Goal: Task Accomplishment & Management: Use online tool/utility

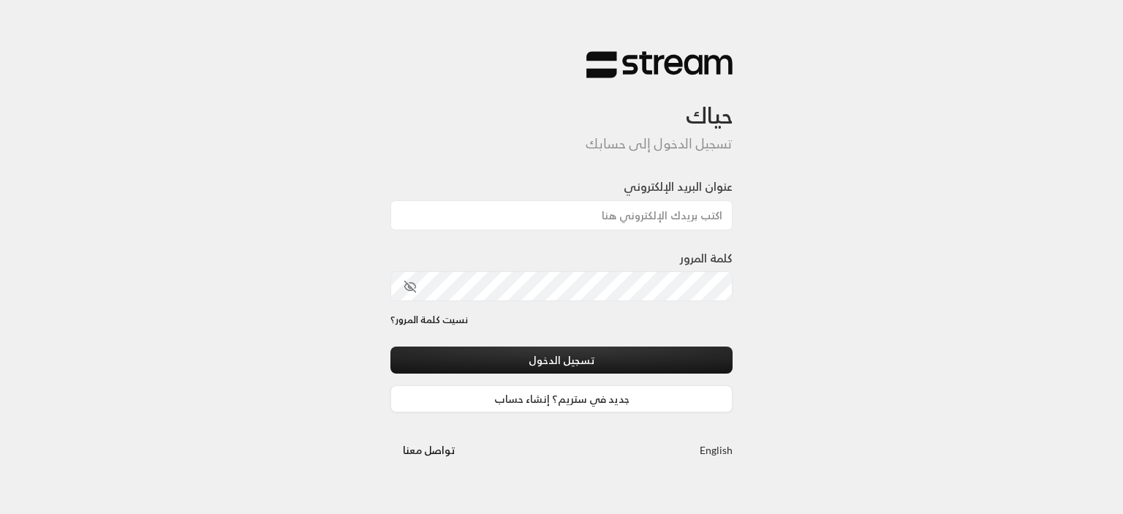
click at [4, 268] on div "حياك تسجيل الدخول إلى حسابك عنوان البريد الإلكتروني كلمة المرور نسيت كلمة المرو…" at bounding box center [561, 257] width 1123 height 514
click at [603, 206] on input "عنوان البريد الإلكتروني" at bounding box center [561, 215] width 342 height 30
paste input "technology+v2@streampay.sa"
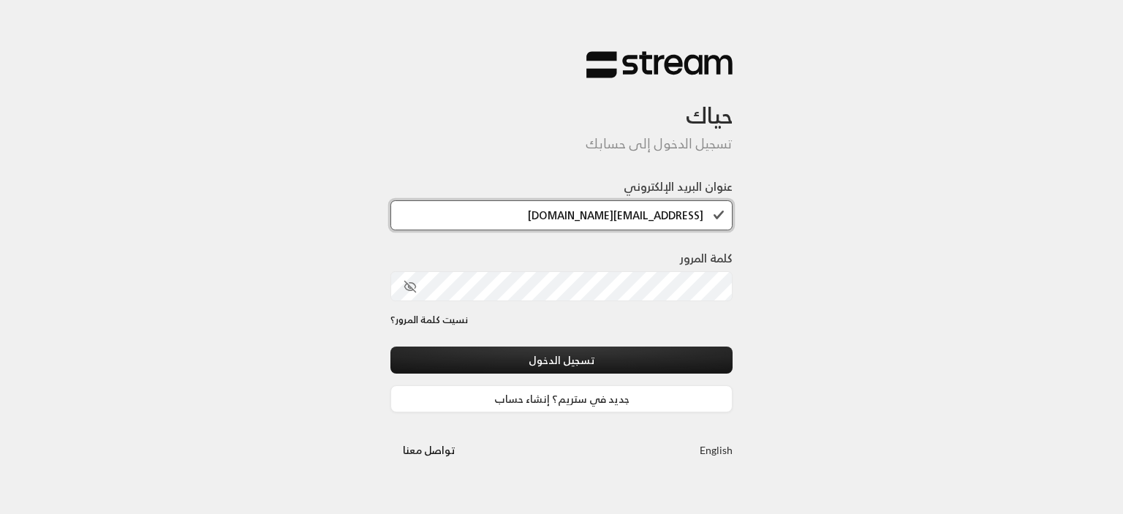
type input "technology+v2@streampay.sa"
click at [401, 287] on button "toggle password visibility" at bounding box center [410, 286] width 25 height 25
click at [526, 306] on div "كلمة المرور" at bounding box center [561, 281] width 342 height 64
click at [544, 303] on div "كلمة المرور" at bounding box center [561, 281] width 342 height 64
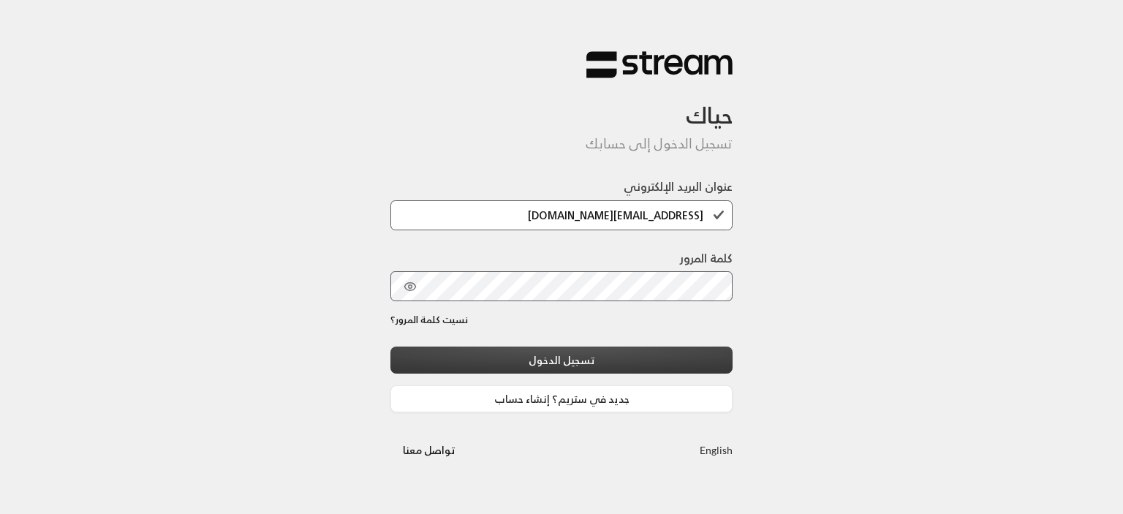
click at [622, 358] on button "تسجيل الدخول" at bounding box center [561, 360] width 342 height 27
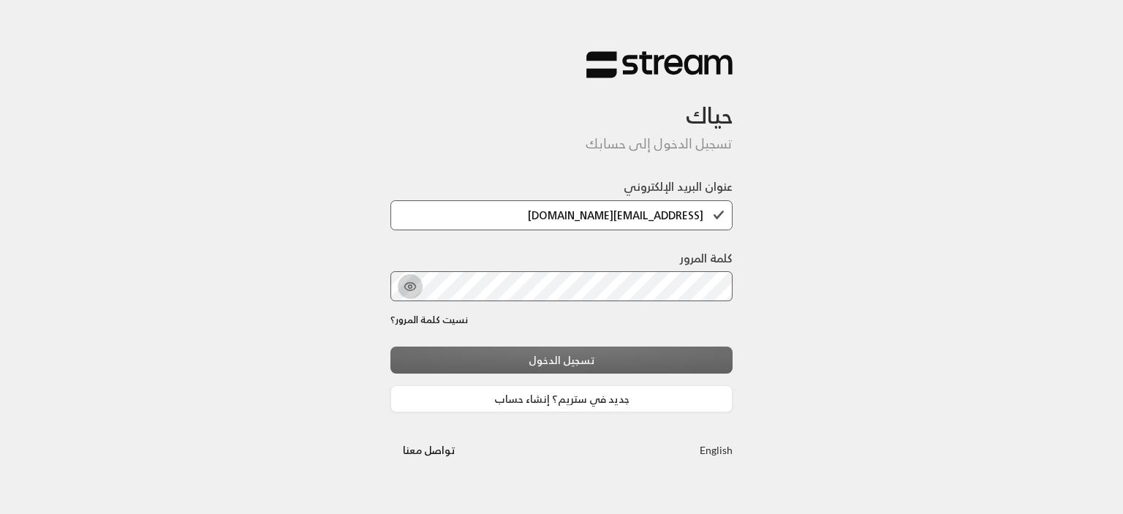
click at [409, 285] on icon "toggle password visibility" at bounding box center [410, 286] width 13 height 13
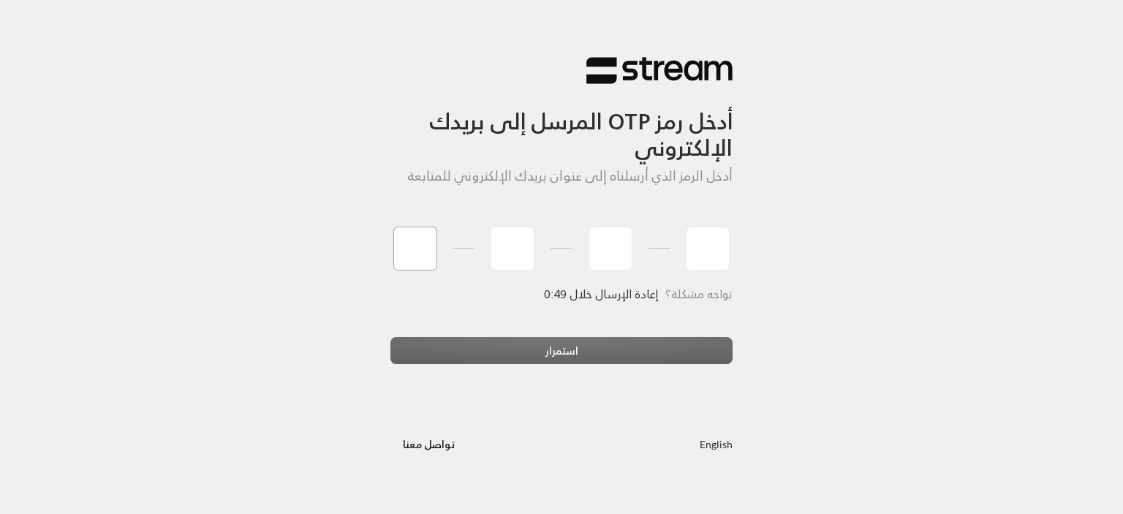
type input "2"
type input "5"
type input "6"
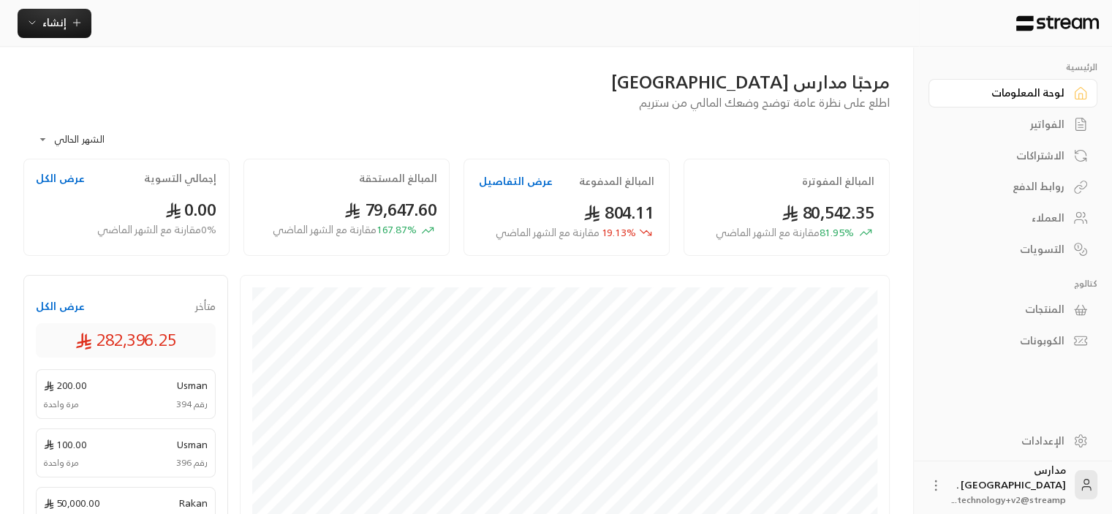
scroll to position [518, 0]
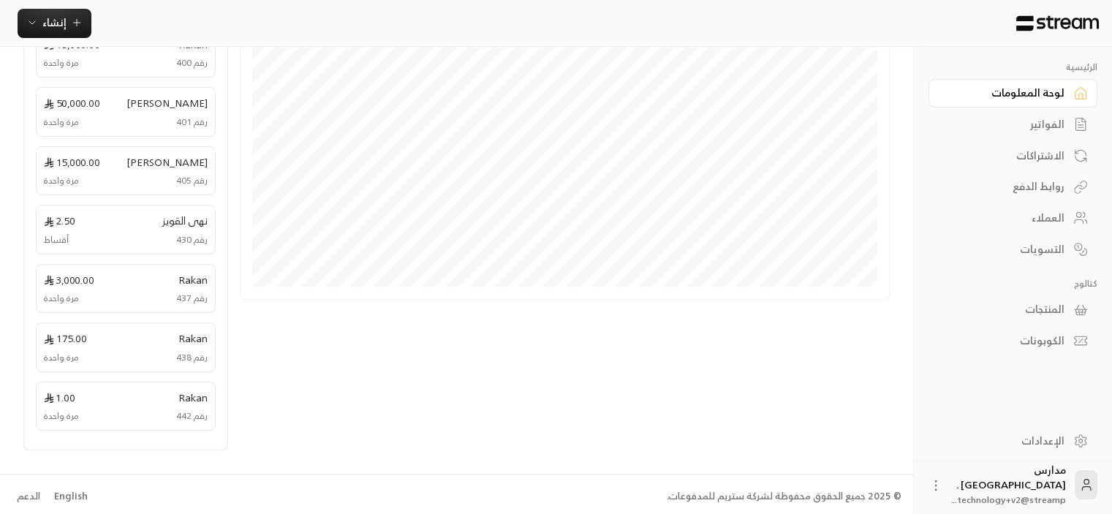
click at [59, 499] on li "English" at bounding box center [71, 496] width 53 height 29
click at [70, 494] on div "English" at bounding box center [71, 496] width 34 height 15
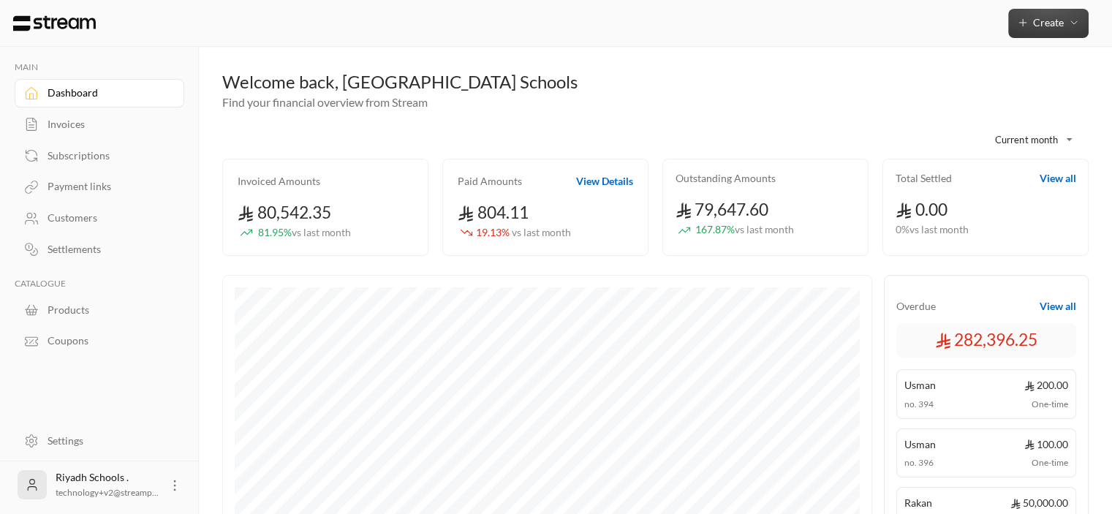
click at [1041, 34] on button "Create" at bounding box center [1048, 23] width 80 height 29
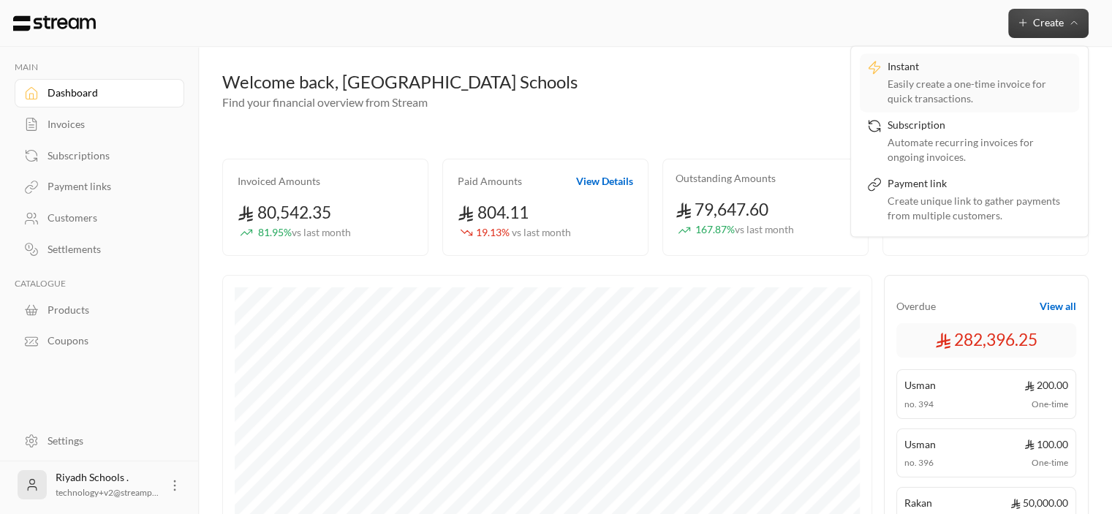
click at [910, 80] on div "Easily create a one-time invoice for quick transactions." at bounding box center [980, 91] width 184 height 29
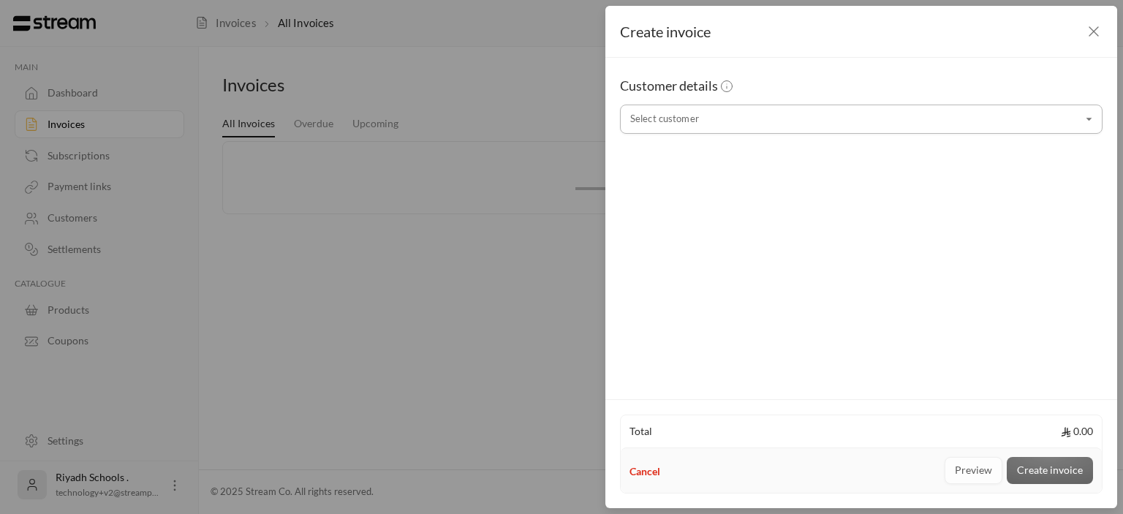
click at [720, 113] on input "Select customer" at bounding box center [861, 120] width 483 height 26
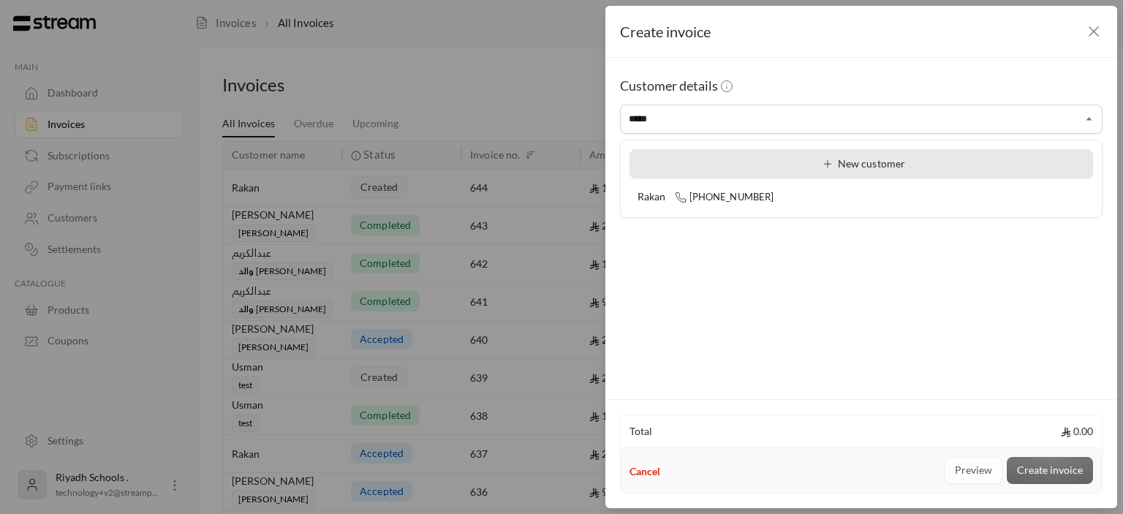
click at [804, 169] on div "New customer" at bounding box center [862, 163] width 448 height 15
type input "**********"
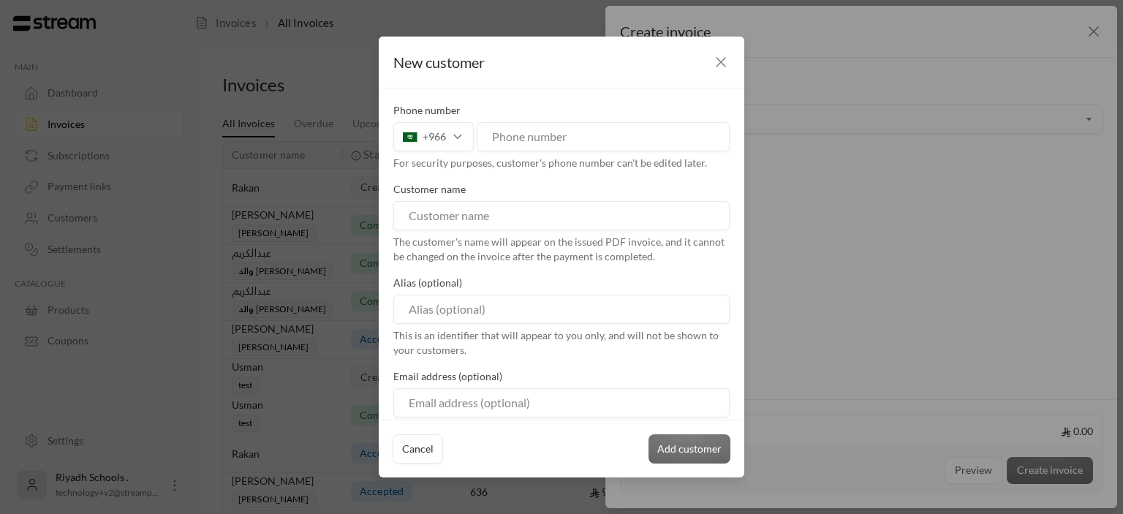
click at [437, 134] on div "+966" at bounding box center [433, 136] width 80 height 29
click at [575, 66] on div "New customer" at bounding box center [562, 63] width 366 height 52
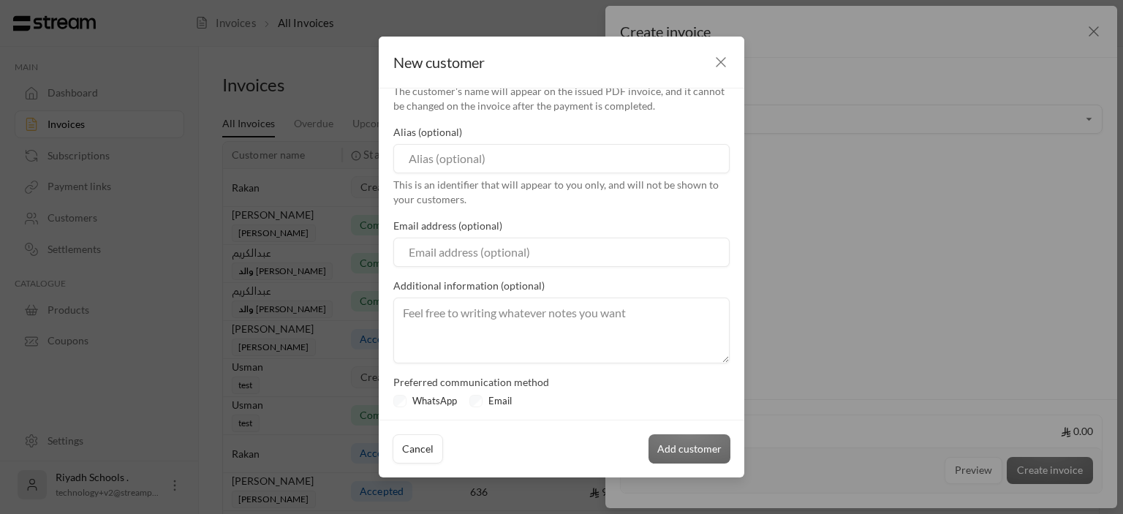
scroll to position [153, 0]
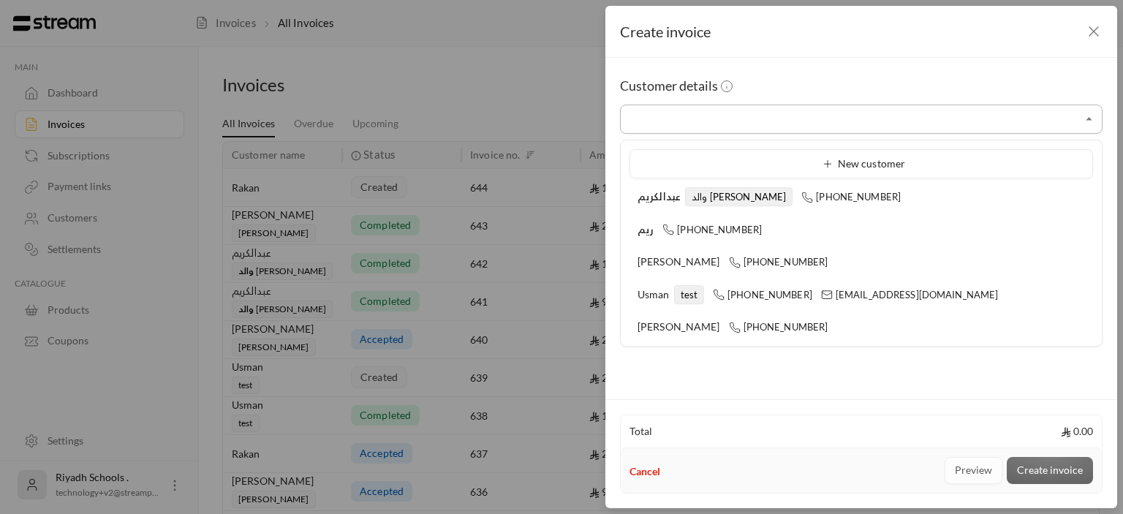
click at [734, 113] on input "Select customer" at bounding box center [861, 120] width 483 height 26
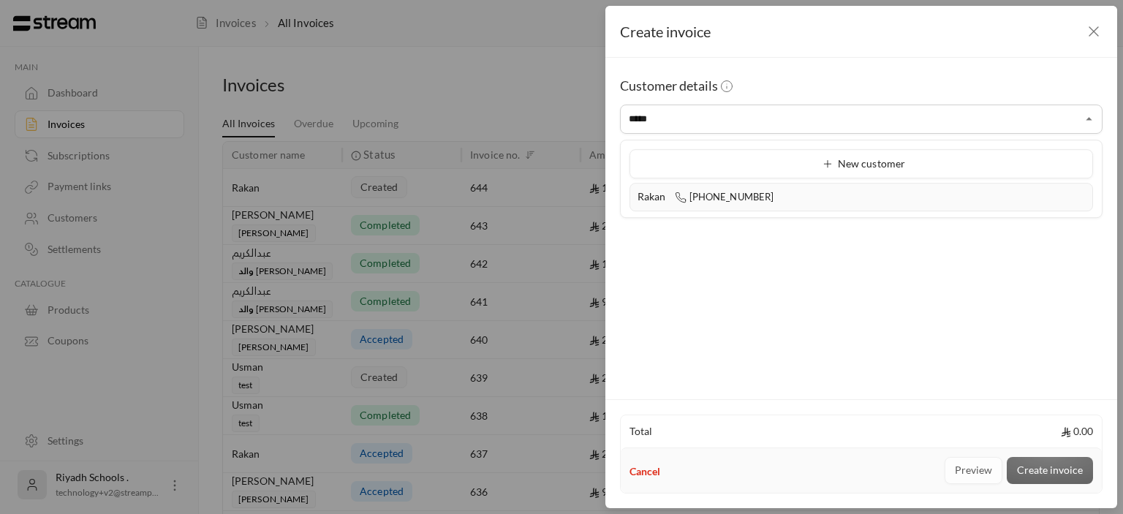
click at [690, 195] on span "[PHONE_NUMBER]" at bounding box center [724, 197] width 99 height 12
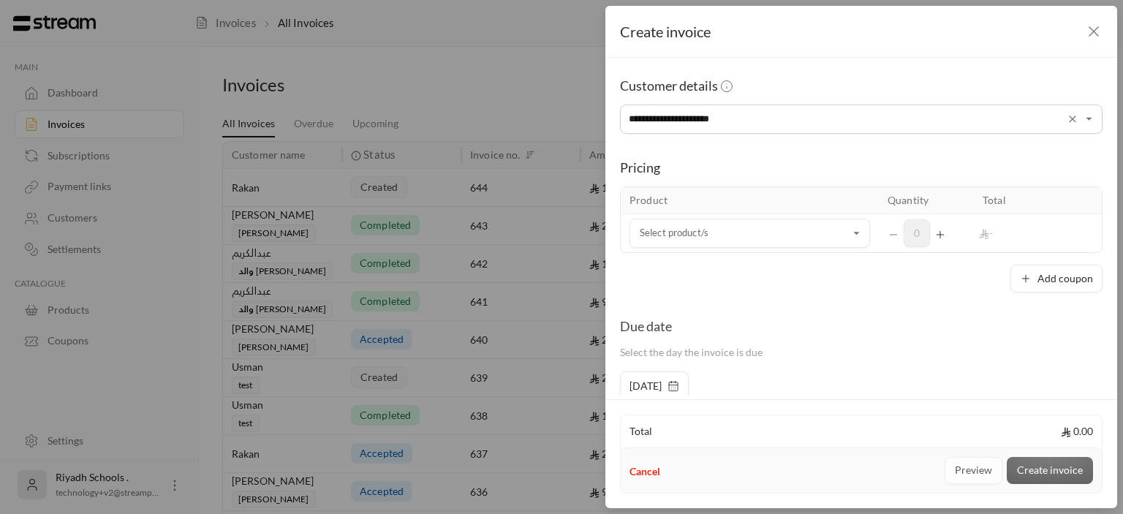
scroll to position [47, 0]
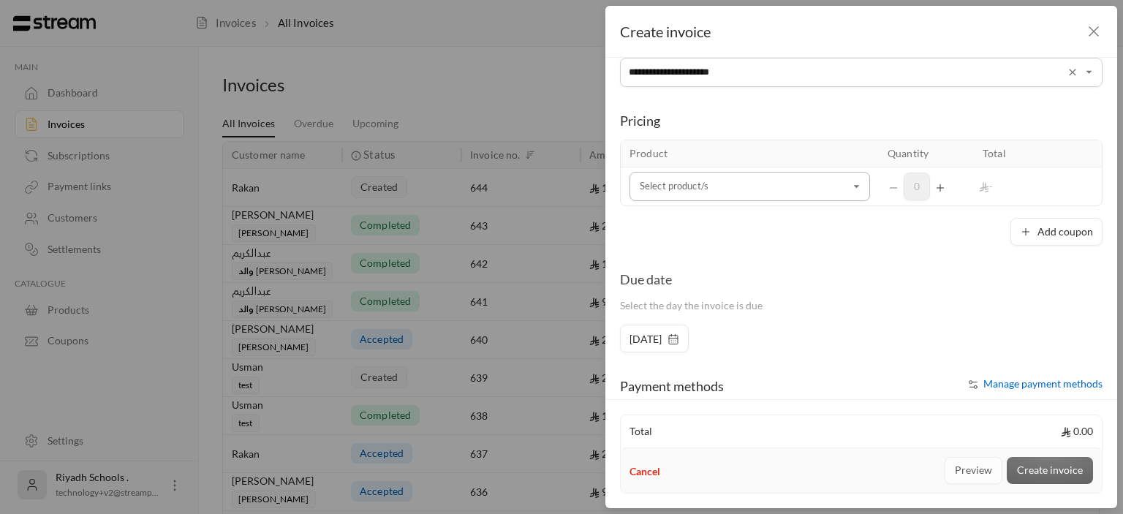
type input "**********"
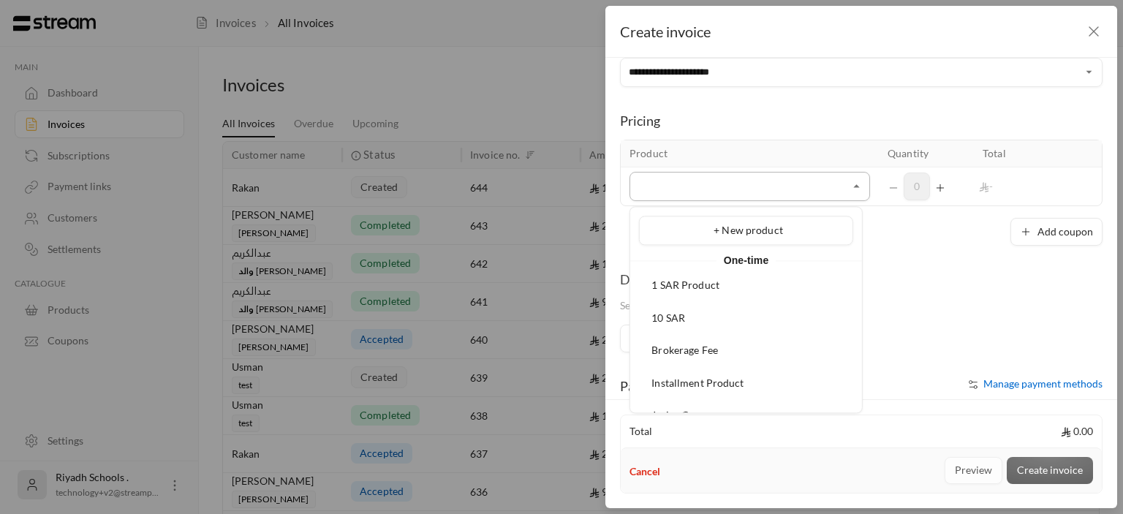
click at [685, 174] on input "Select customer" at bounding box center [750, 187] width 241 height 26
click at [679, 227] on div "+ New product" at bounding box center [746, 230] width 198 height 15
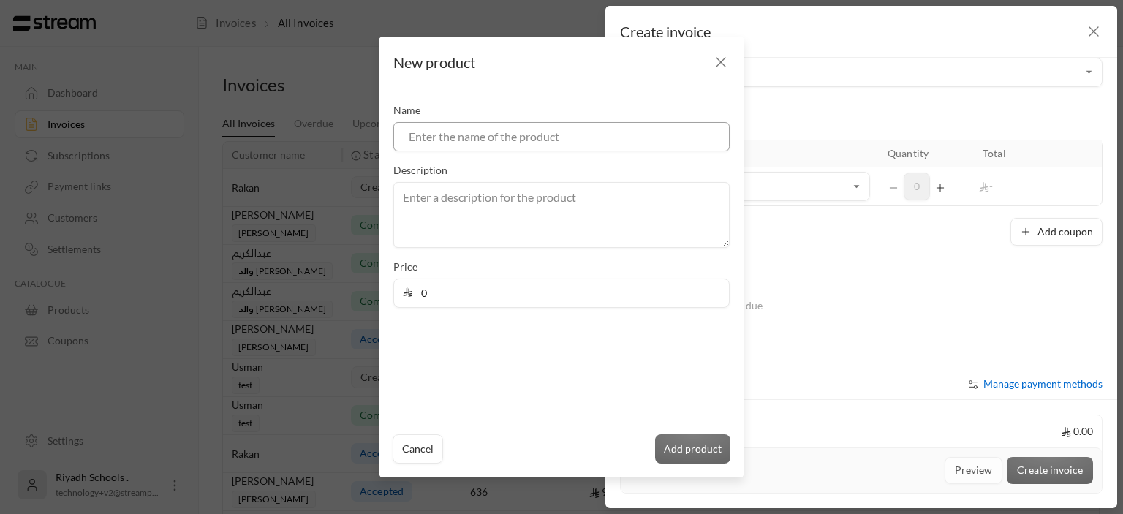
click at [453, 133] on input at bounding box center [561, 136] width 336 height 29
click at [445, 309] on div "Name Description Price 0" at bounding box center [562, 253] width 366 height 331
click at [722, 64] on icon "button" at bounding box center [721, 62] width 18 height 18
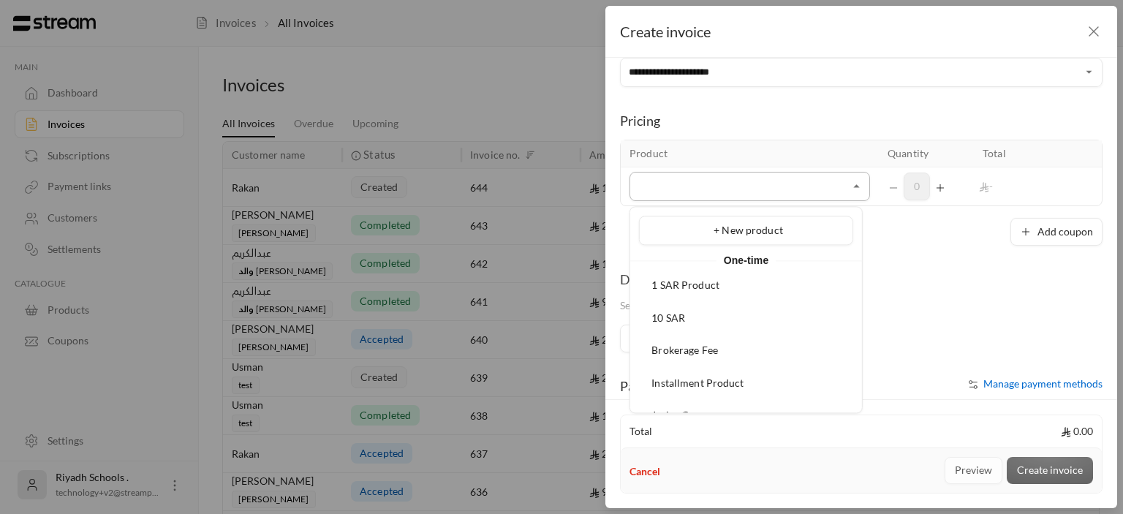
click at [684, 175] on input "Select customer" at bounding box center [750, 187] width 241 height 26
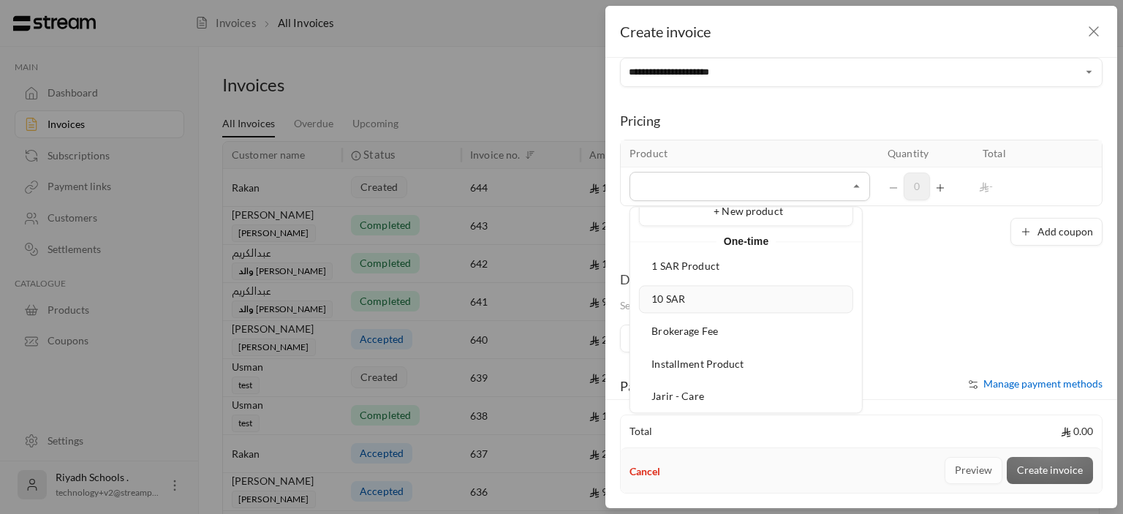
click at [672, 302] on span "10 SAR" at bounding box center [669, 298] width 34 height 12
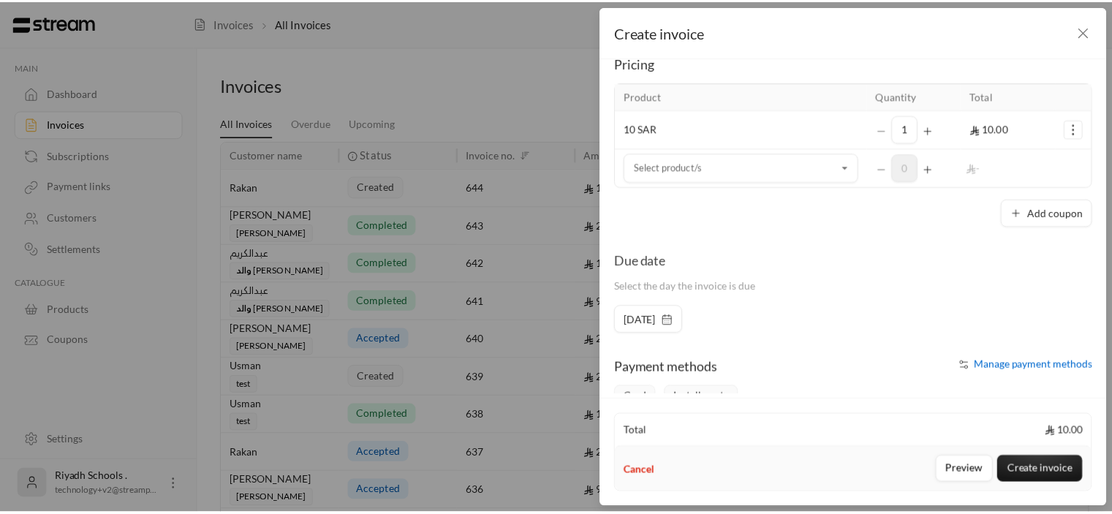
scroll to position [257, 0]
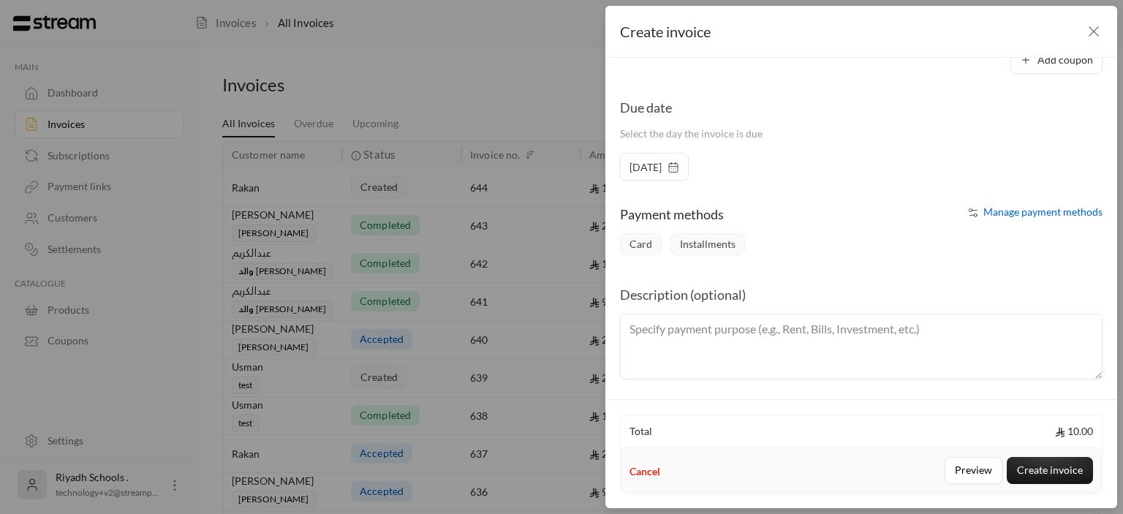
click at [679, 169] on icon "button" at bounding box center [674, 168] width 12 height 12
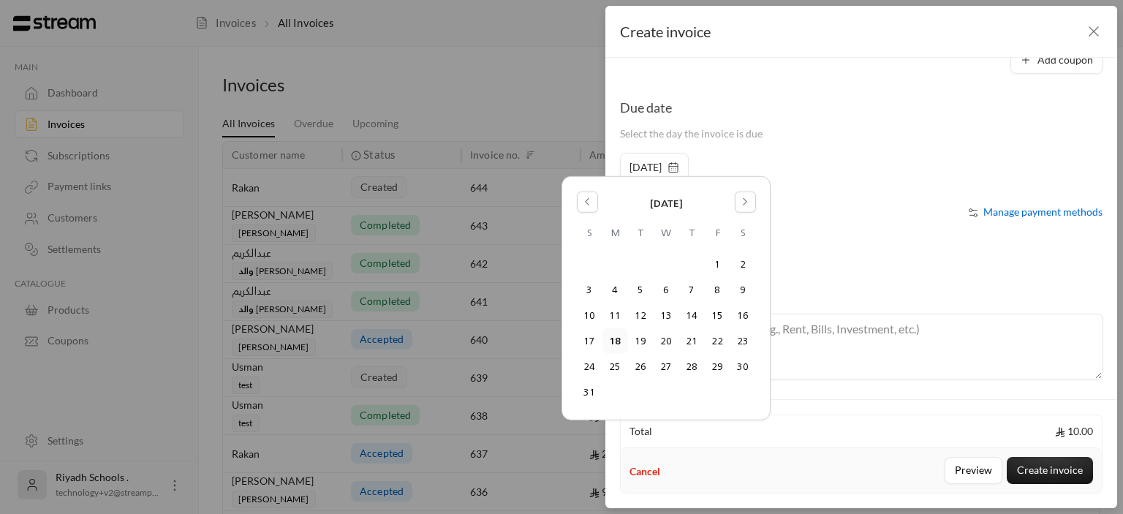
click at [853, 110] on div "Due date Select the day the invoice is due" at bounding box center [861, 125] width 497 height 56
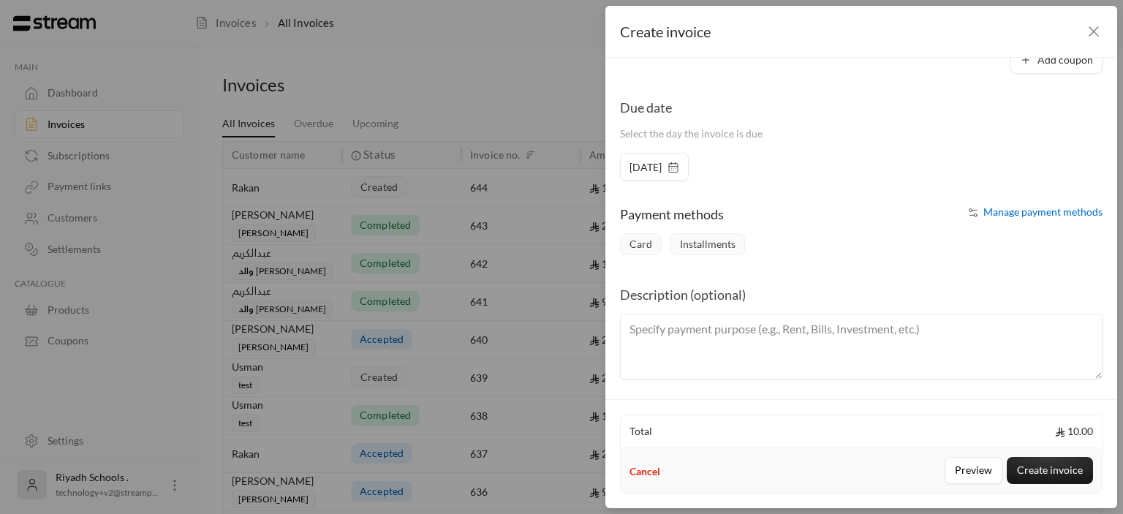
click at [983, 210] on span "Manage payment methods" at bounding box center [1042, 211] width 119 height 12
click at [704, 346] on textarea at bounding box center [861, 347] width 483 height 66
click at [978, 469] on button "Preview" at bounding box center [974, 470] width 58 height 27
click at [1043, 467] on button "Create invoice" at bounding box center [1050, 470] width 86 height 27
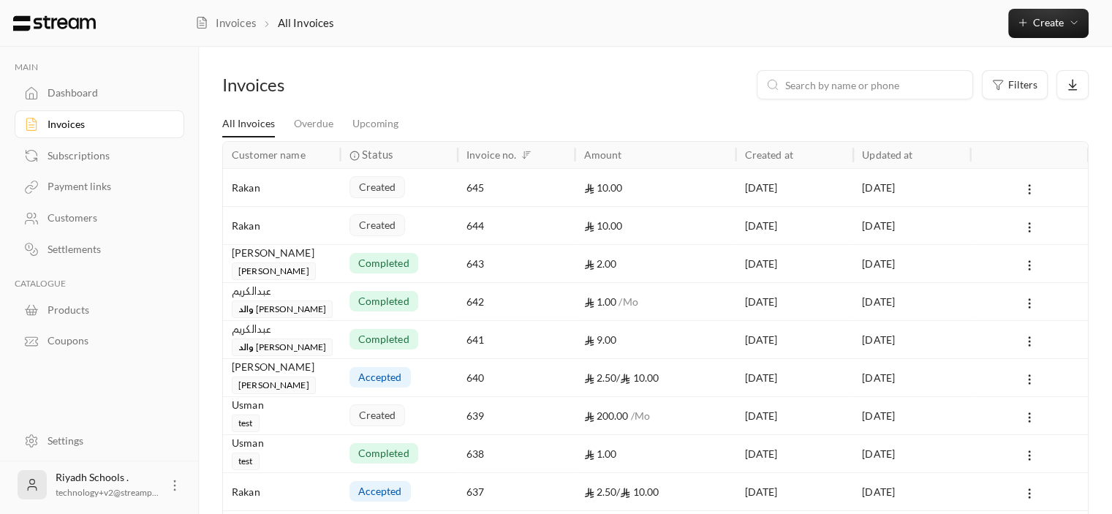
click at [597, 190] on div "10.00" at bounding box center [655, 187] width 143 height 37
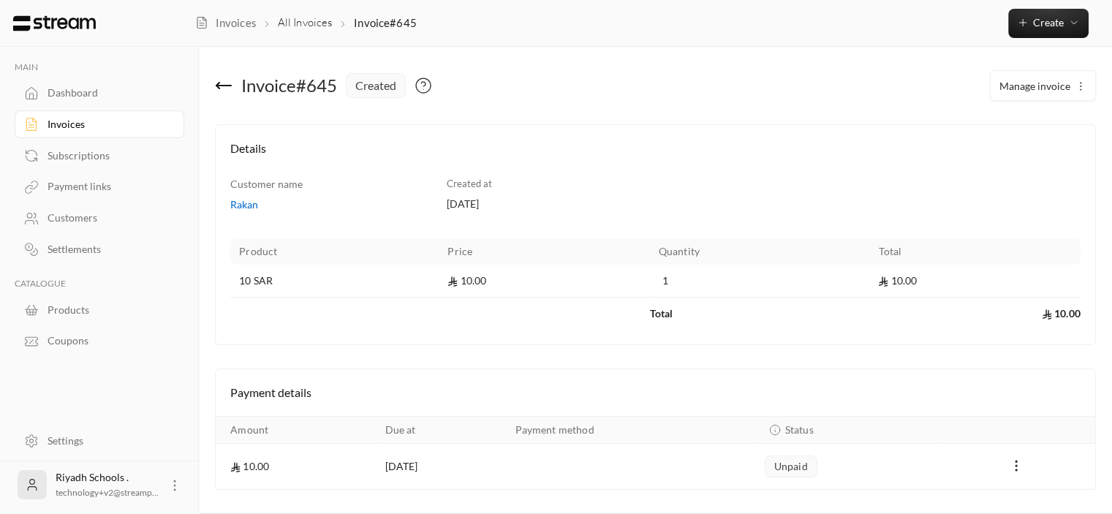
scroll to position [41, 0]
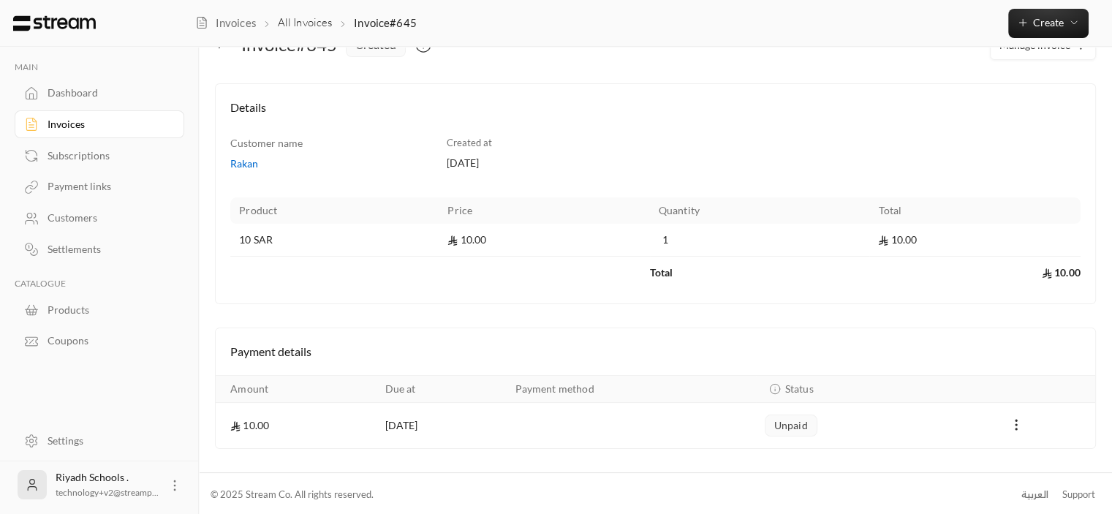
click at [73, 440] on div "Settings" at bounding box center [107, 441] width 118 height 15
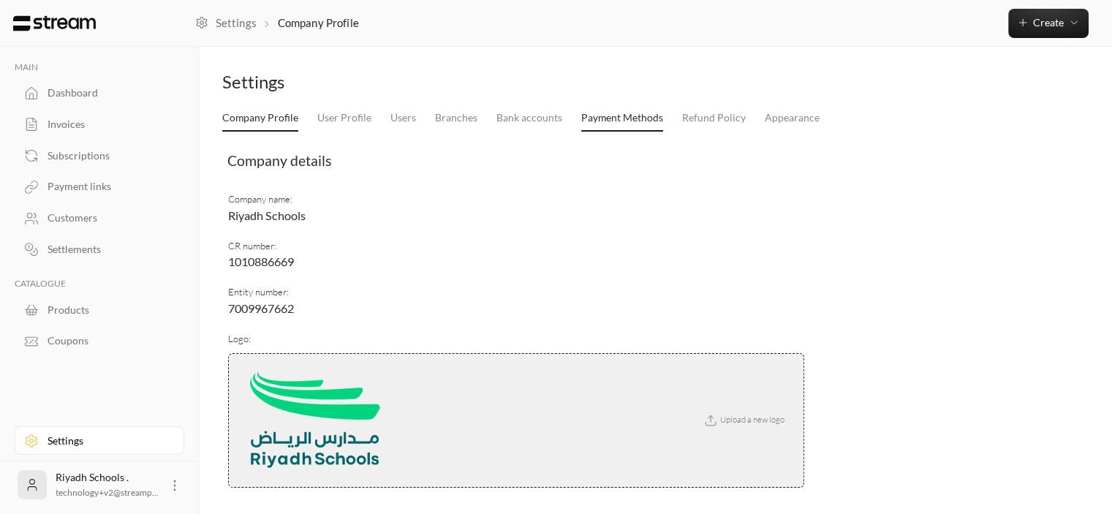
click at [613, 120] on link "Payment Methods" at bounding box center [622, 118] width 82 height 26
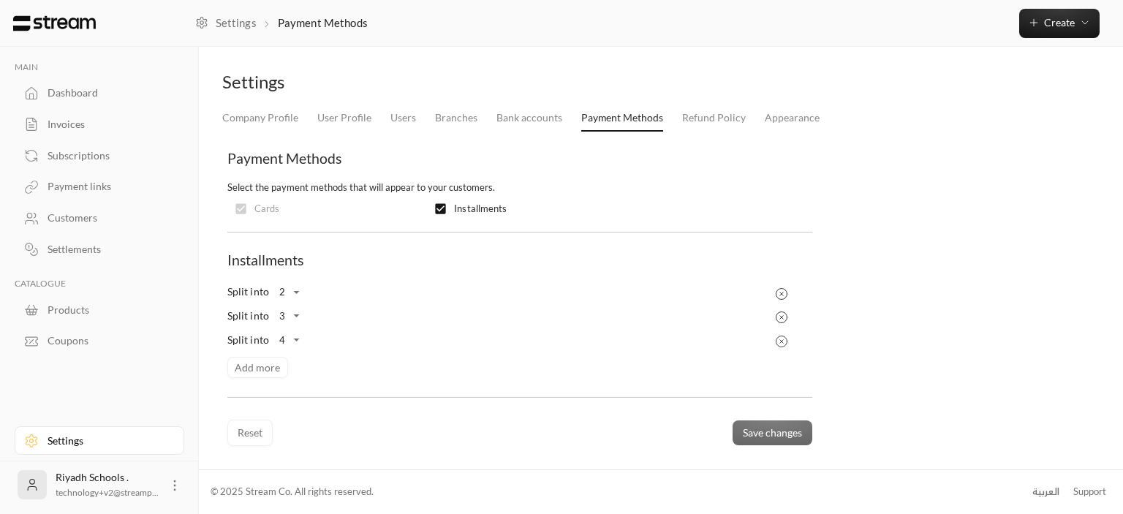
click at [782, 336] on icon "Products Preview" at bounding box center [781, 341] width 13 height 13
click at [241, 344] on button "Add more" at bounding box center [257, 344] width 61 height 22
click at [299, 341] on body "MAIN Dashboard Invoices Subscriptions Payment links Customers Settlements CATAL…" at bounding box center [561, 257] width 1123 height 514
click at [408, 400] on div at bounding box center [561, 257] width 1123 height 514
click at [62, 121] on div "Invoices" at bounding box center [107, 124] width 118 height 15
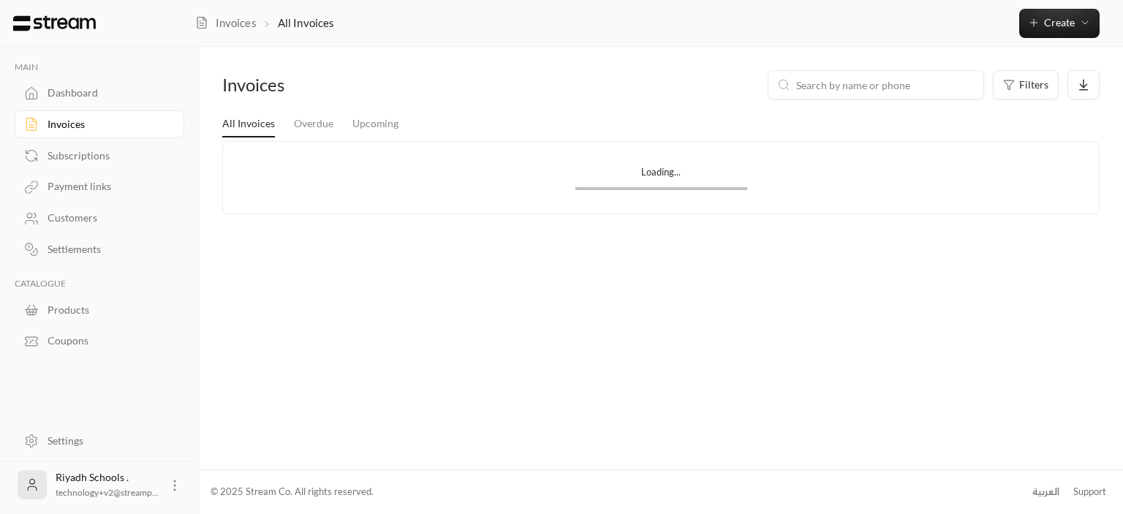
click at [382, 156] on div "Loading..." at bounding box center [661, 178] width 876 height 72
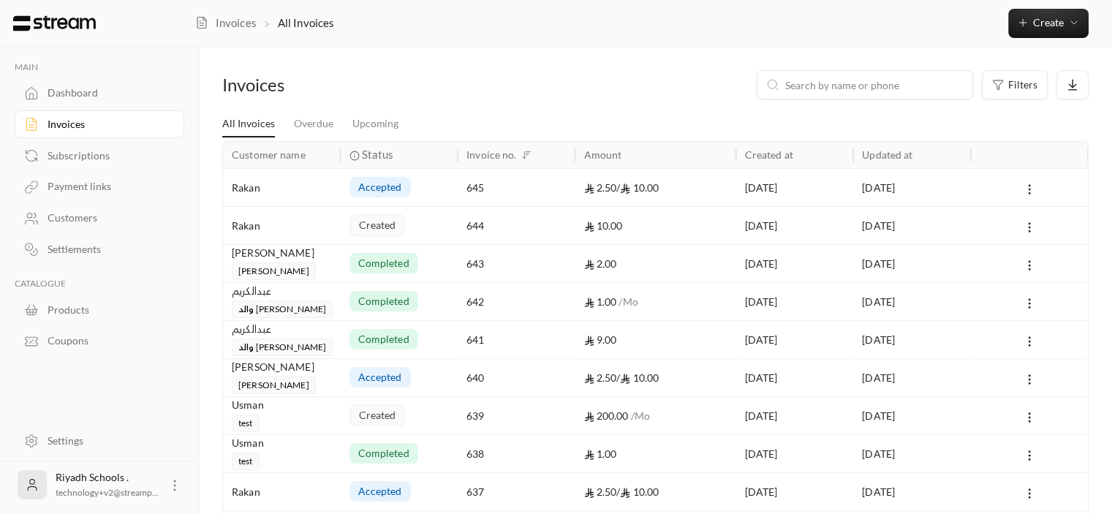
click at [386, 192] on span "accepted" at bounding box center [380, 187] width 44 height 15
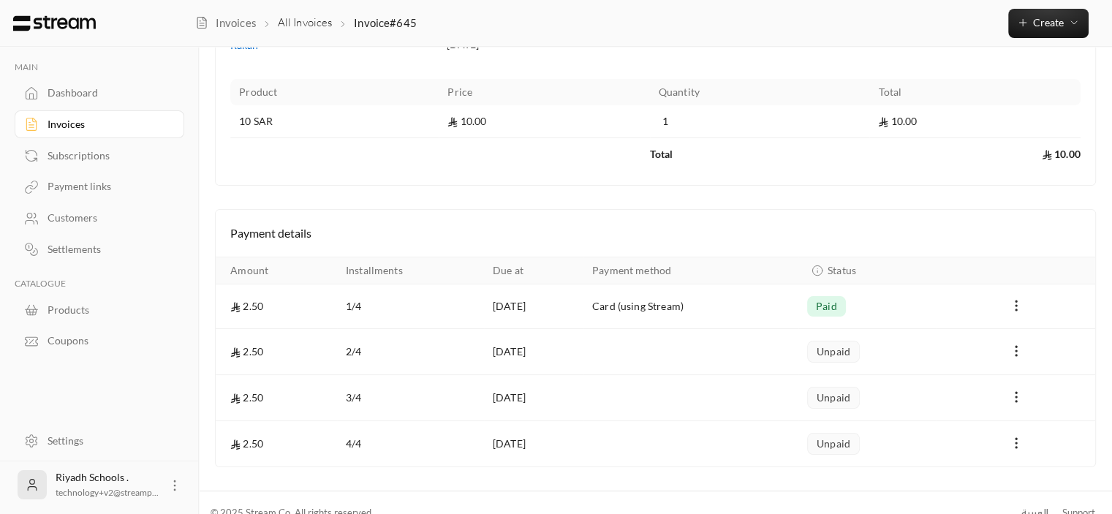
scroll to position [177, 0]
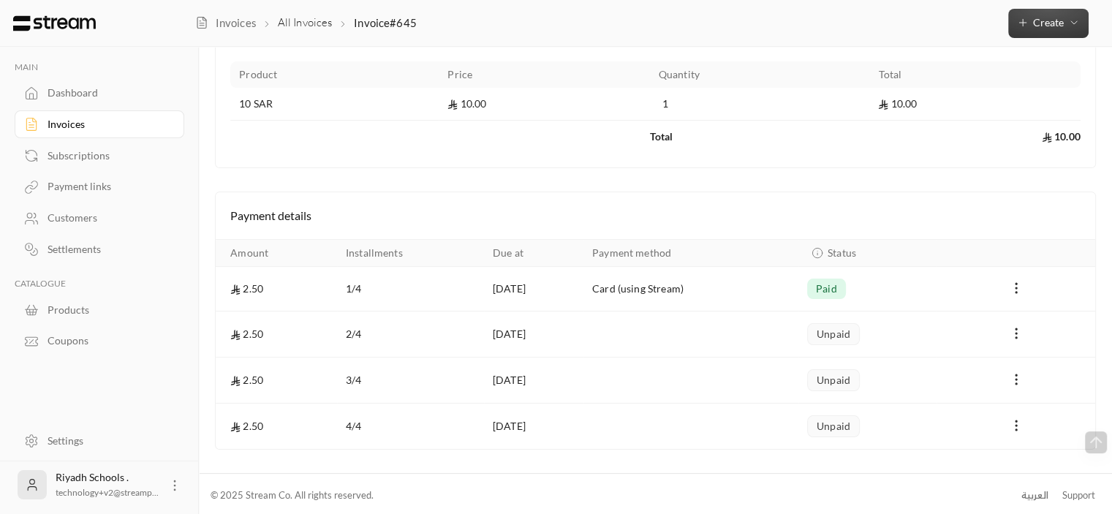
click at [1027, 21] on icon "button" at bounding box center [1023, 23] width 12 height 12
